Goal: Check status

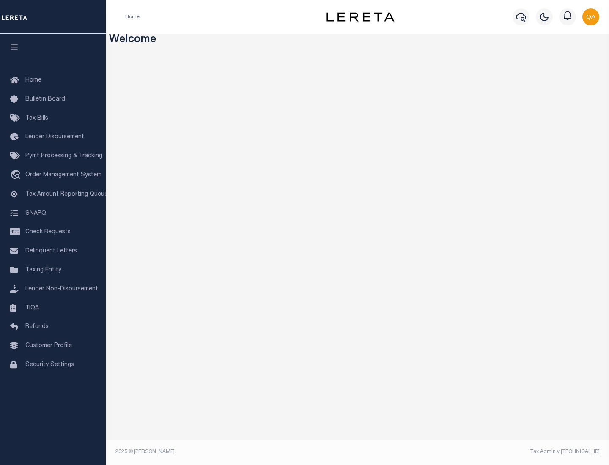
click at [53, 232] on span "Check Requests" at bounding box center [47, 232] width 45 height 6
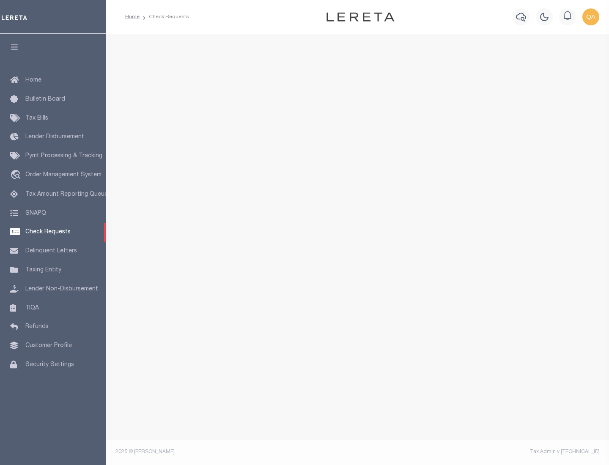
select select "50"
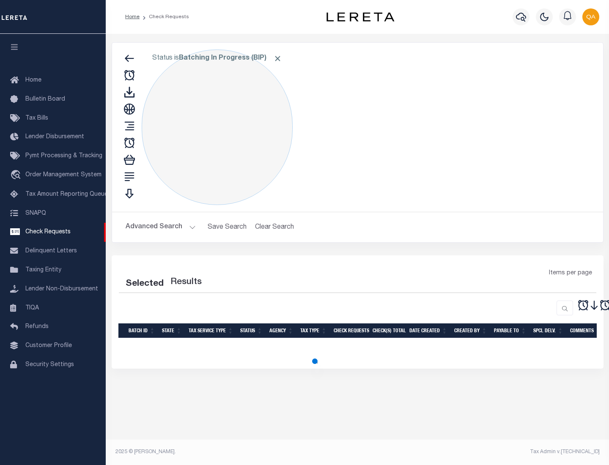
select select "50"
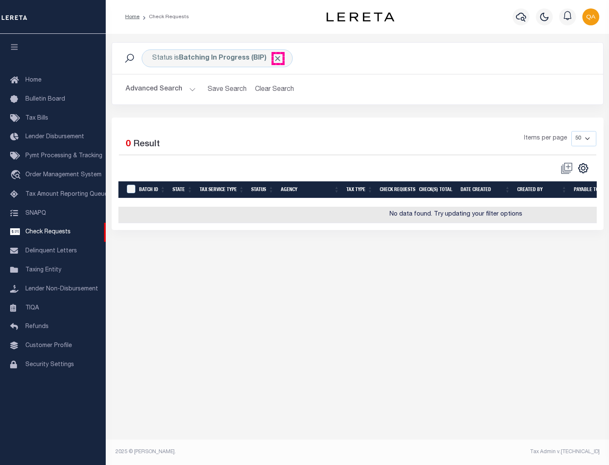
click at [278, 58] on span "Click to Remove" at bounding box center [277, 58] width 9 height 9
